Goal: Answer question/provide support: Share knowledge or assist other users

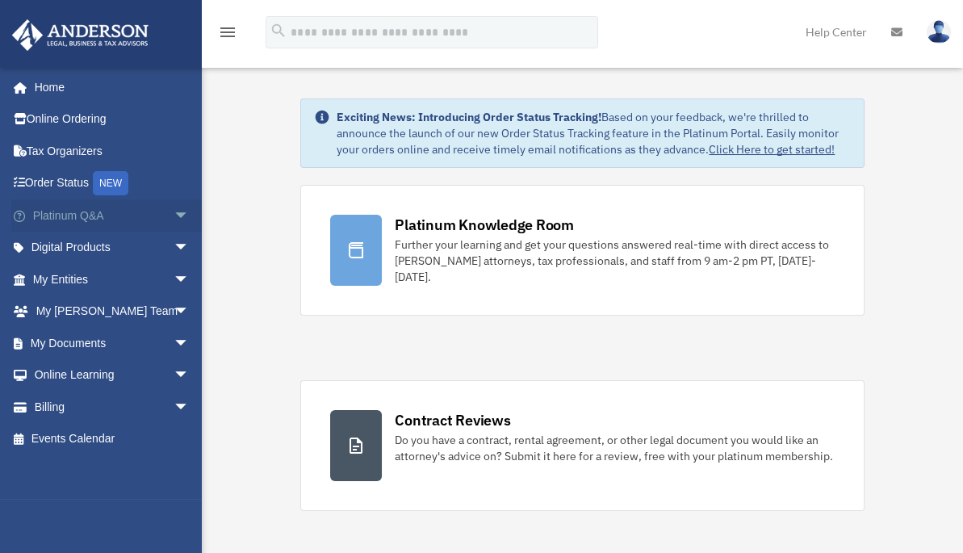
click at [141, 217] on link "Platinum Q&A arrow_drop_down" at bounding box center [112, 215] width 203 height 32
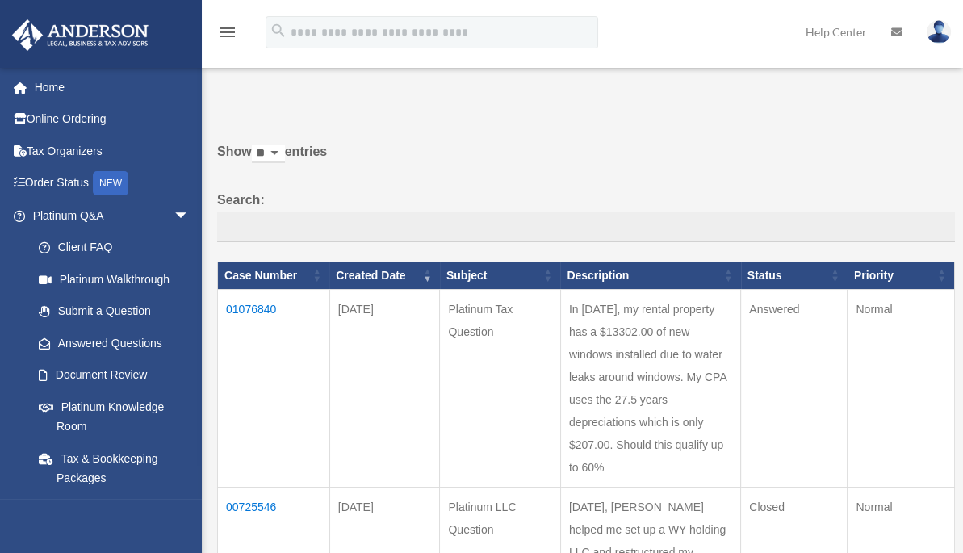
click at [249, 308] on td "01076840" at bounding box center [274, 388] width 112 height 198
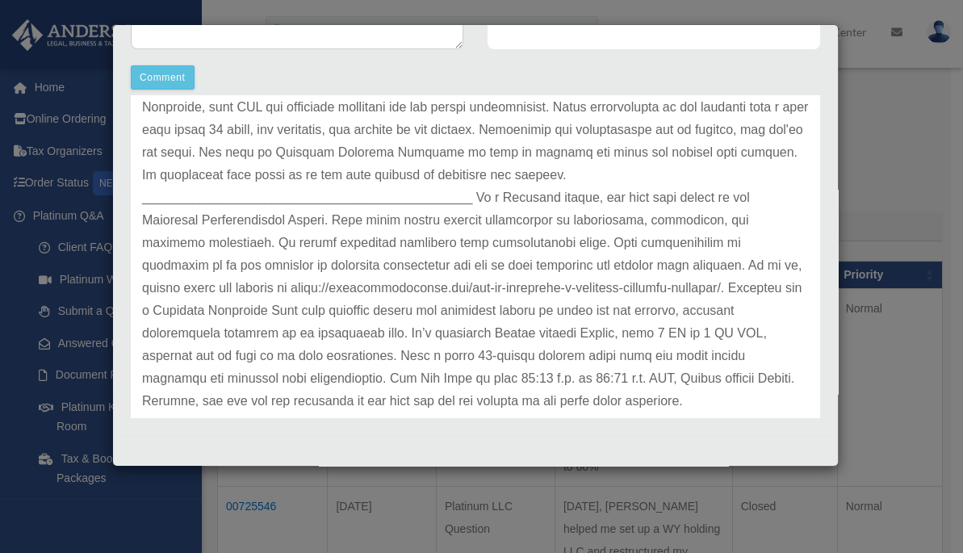
scroll to position [157, 0]
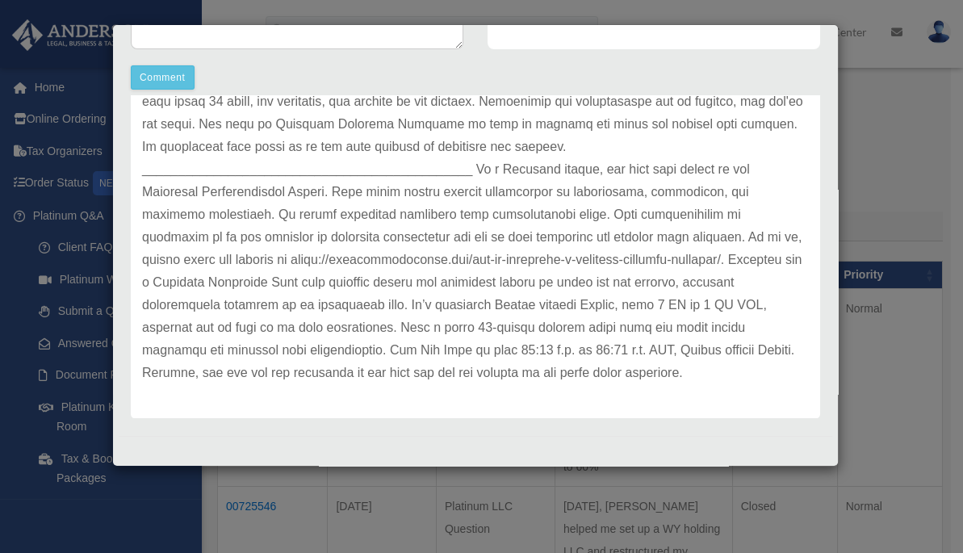
click at [547, 6] on div "Case Detail × Platinum Tax Question Case Number 01076840 Created Date [DATE] St…" at bounding box center [481, 276] width 963 height 553
